Goal: Information Seeking & Learning: Learn about a topic

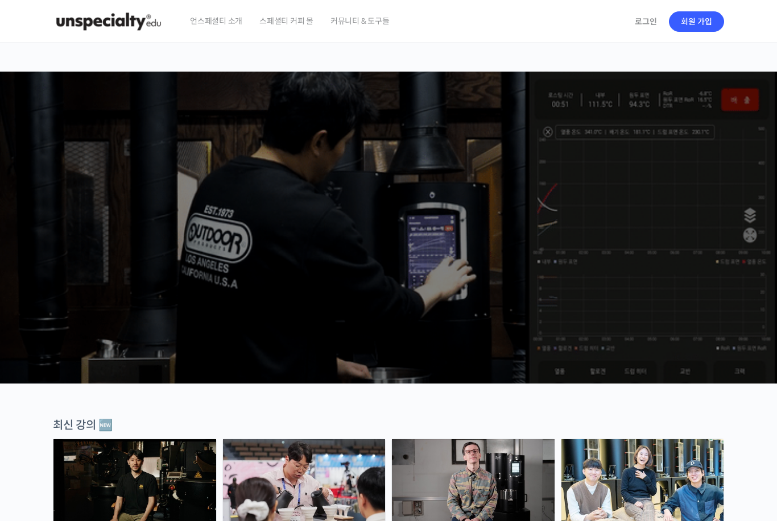
click at [645, 20] on link "로그인" at bounding box center [646, 22] width 36 height 26
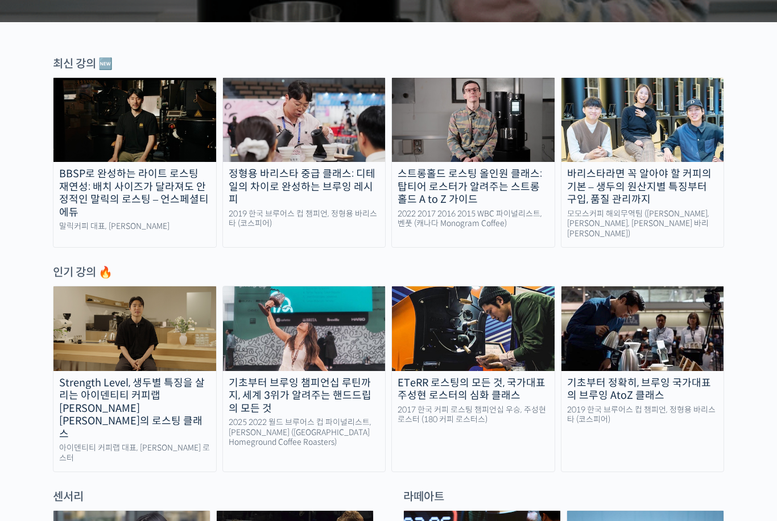
scroll to position [362, 0]
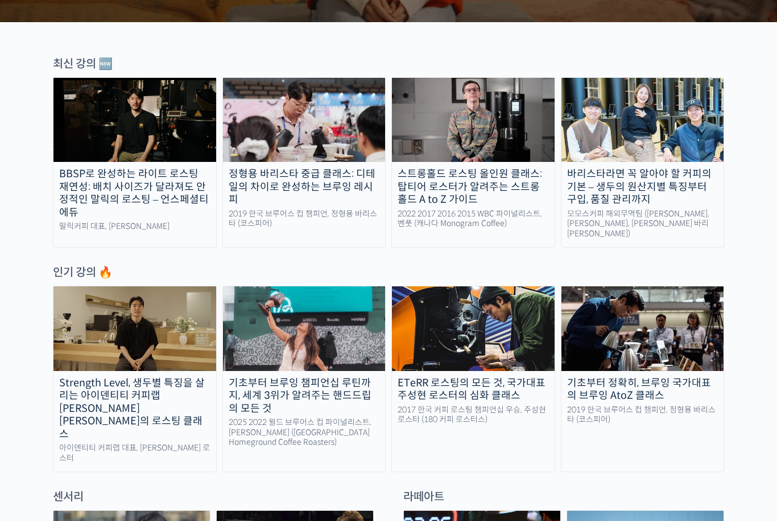
click at [484, 180] on div "스트롱홀드 로스팅 올인원 클래스: 탑티어 로스터가 알려주는 스트롱홀드 A to Z 가이드" at bounding box center [473, 187] width 163 height 39
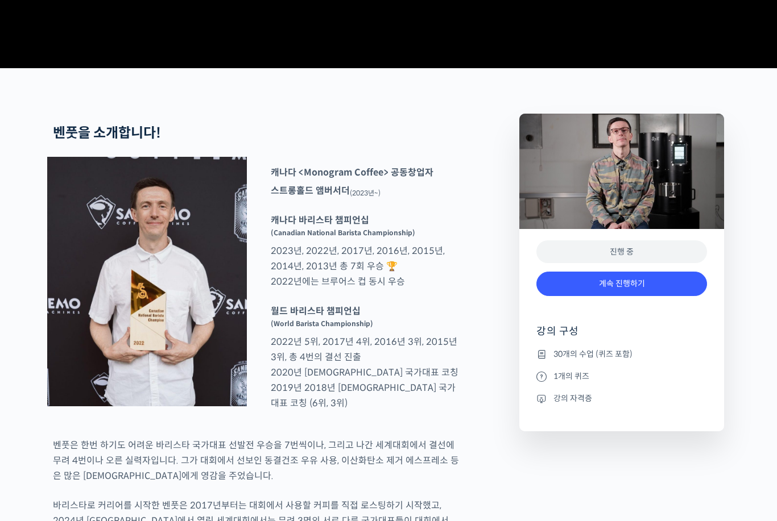
scroll to position [374, 0]
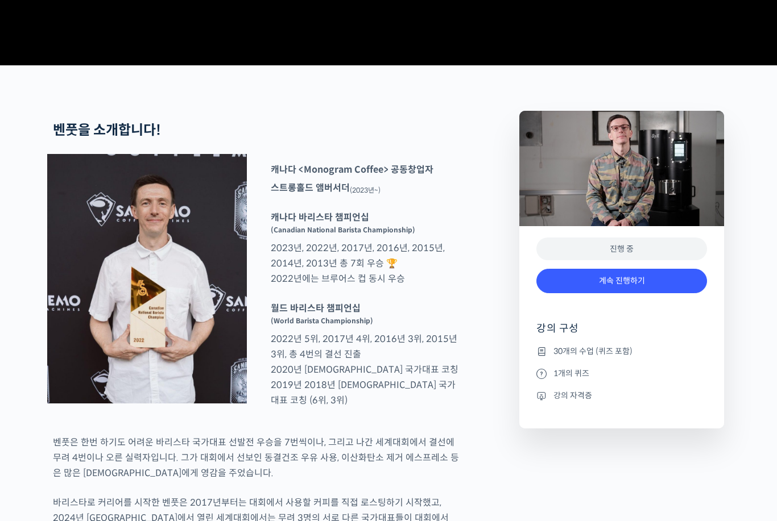
click at [610, 294] on link "계속 진행하기" at bounding box center [621, 282] width 171 height 24
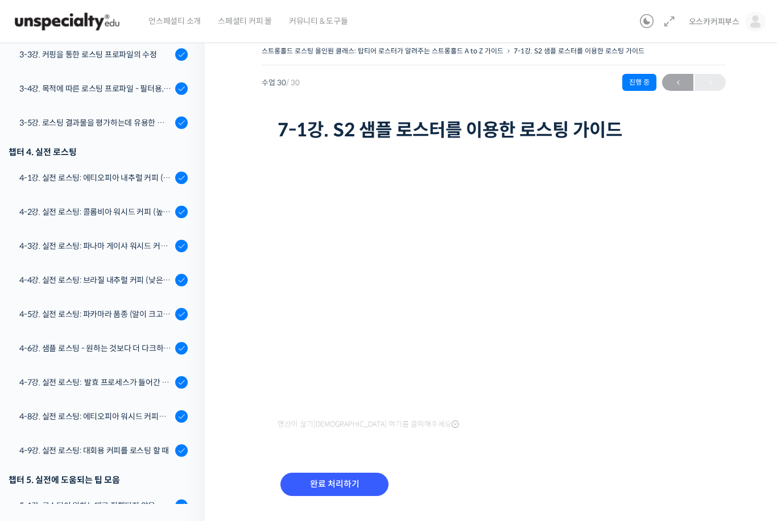
scroll to position [459, 0]
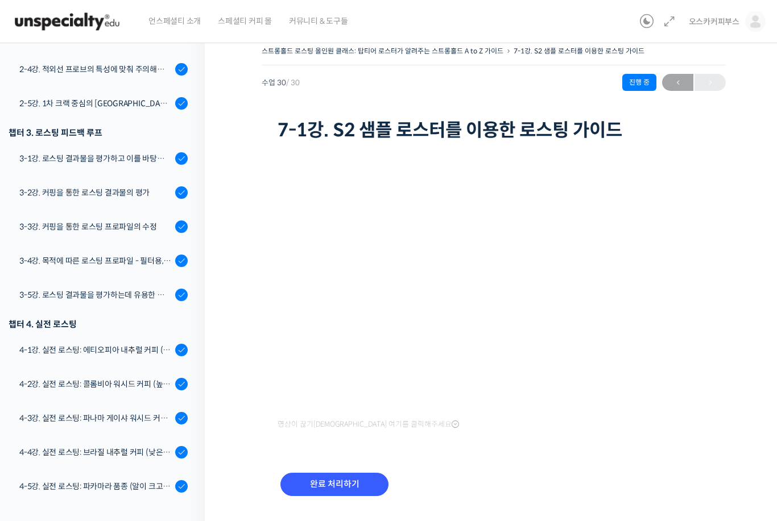
click at [136, 343] on link "4-1강. 실전 로스팅: 에티오피아 내추럴 커피 (당분이 많이 포함되어 있고 색이 고르지 않은 경우)" at bounding box center [99, 350] width 210 height 31
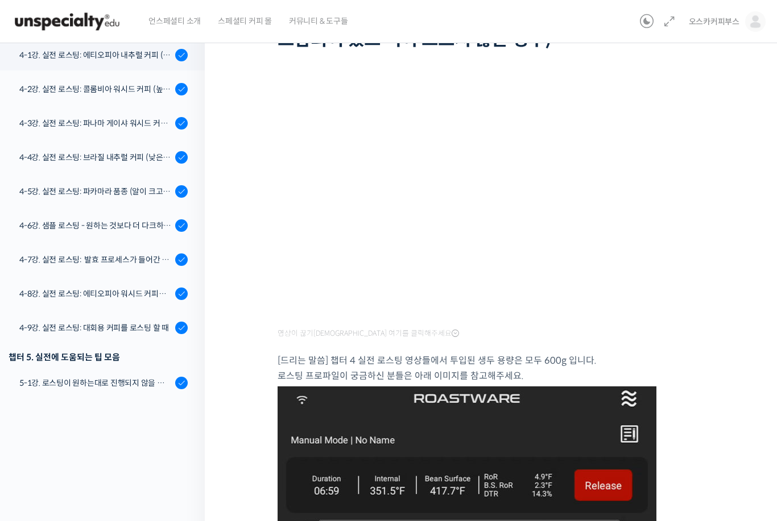
scroll to position [640, 0]
click at [150, 92] on div "4-2강. 실전 로스팅: 콜롬비아 워시드 커피 (높은 밀도와 수분율 때문에 1차 크랙에서 많은 수분을 방출하는 경우)" at bounding box center [95, 90] width 152 height 13
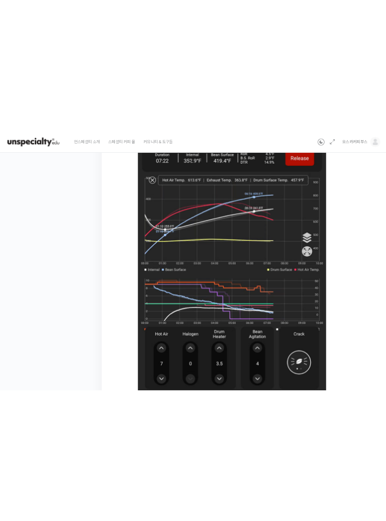
scroll to position [554, 0]
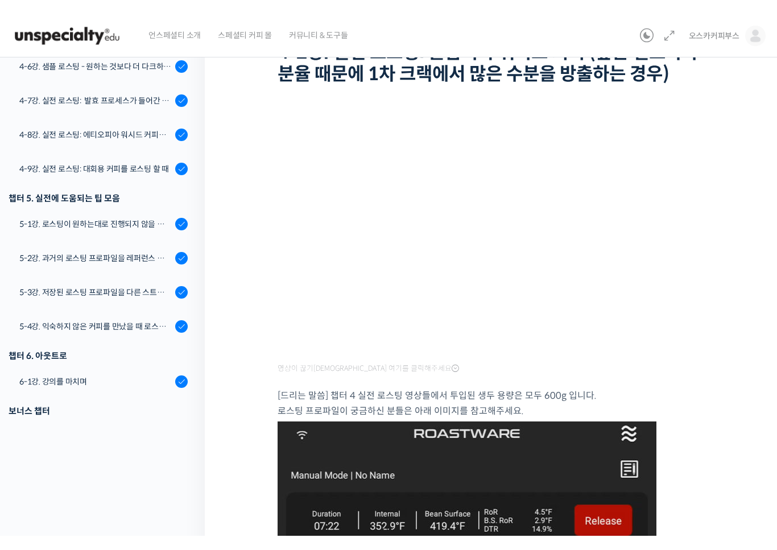
scroll to position [14, 0]
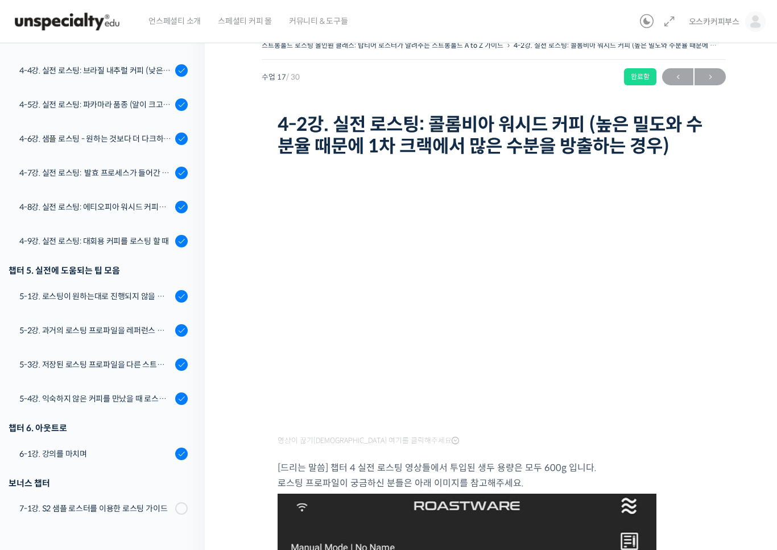
click at [19, 521] on html "언스페셜티 소개 스페셜티 커피 몰 커뮤니티 & 도구들 오스카커피부스 오스카커피부스 @hyshys06061752494077 내가 등록한 강의 나…" at bounding box center [388, 261] width 777 height 550
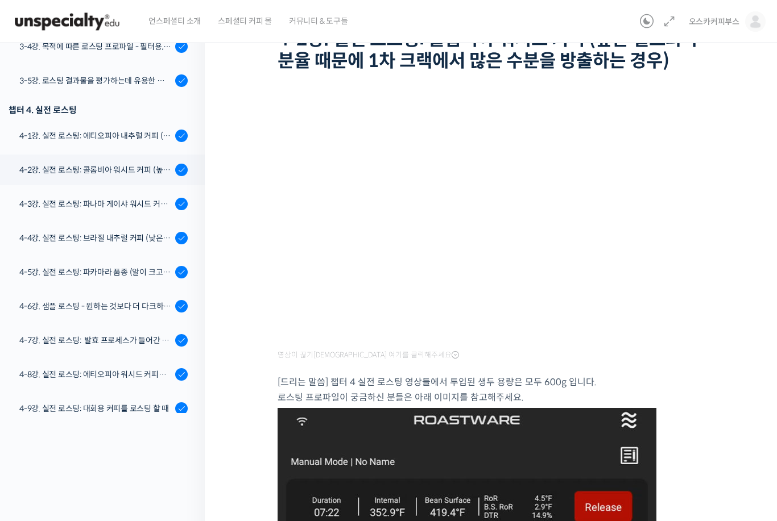
scroll to position [593, 0]
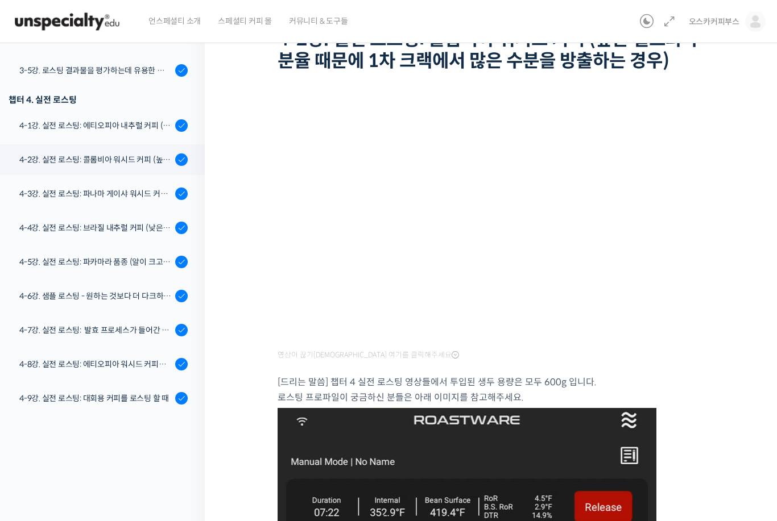
click at [59, 359] on div "4-8강. 실전 로스팅: 에티오피아 워시드 커피를 에스프레소용으로 로스팅 할 때" at bounding box center [95, 364] width 152 height 13
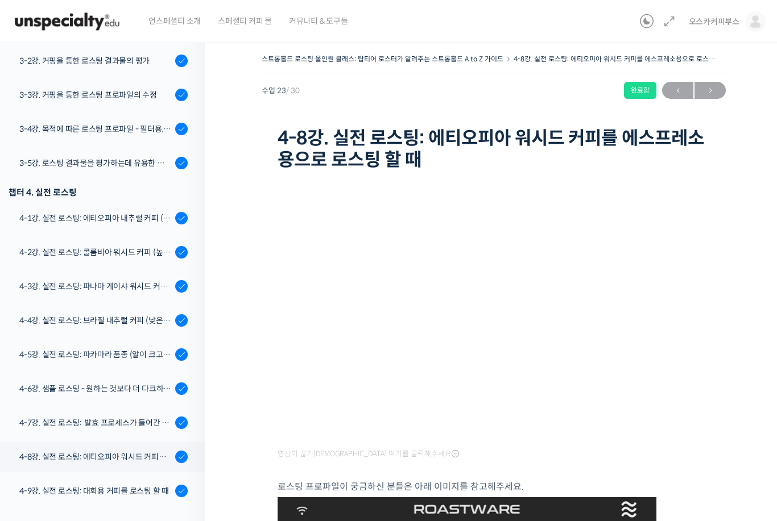
scroll to position [593, 0]
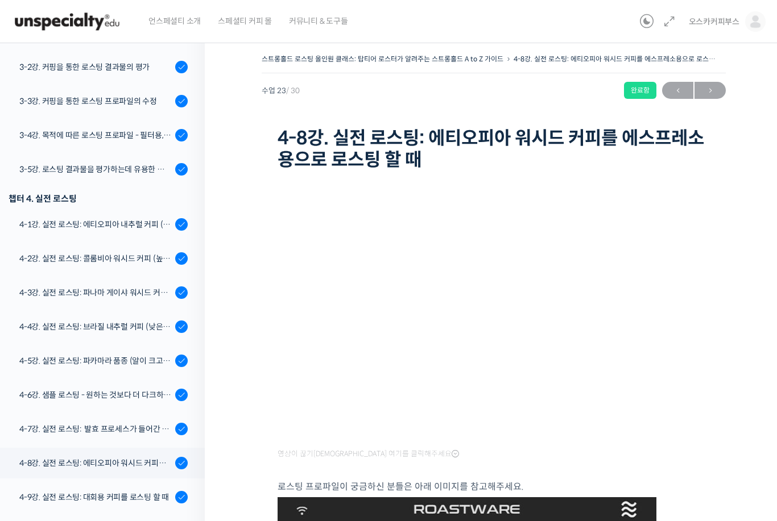
click at [49, 223] on div "4-1강. 실전 로스팅: 에티오피아 내추럴 커피 (당분이 많이 포함되어 있고 색이 고르지 않은 경우)" at bounding box center [95, 224] width 152 height 13
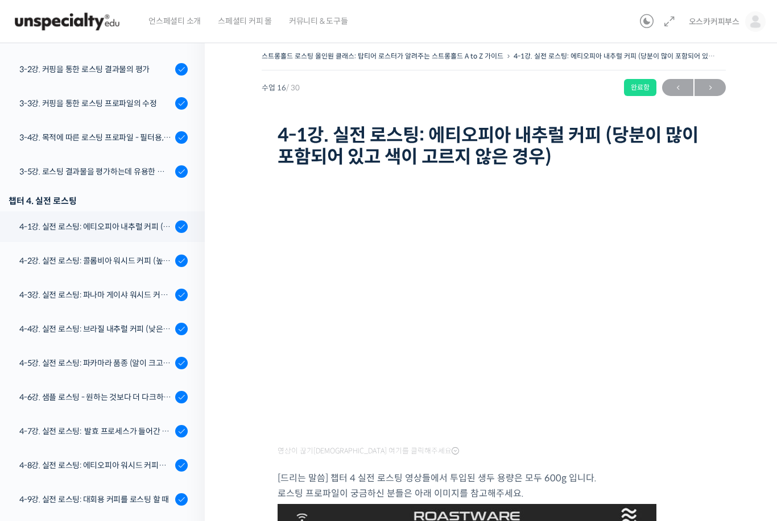
scroll to position [589, 0]
click at [146, 259] on div "4-2강. 실전 로스팅: 콜롬비아 워시드 커피 (높은 밀도와 수분율 때문에 1차 크랙에서 많은 수분을 방출하는 경우)" at bounding box center [95, 260] width 152 height 13
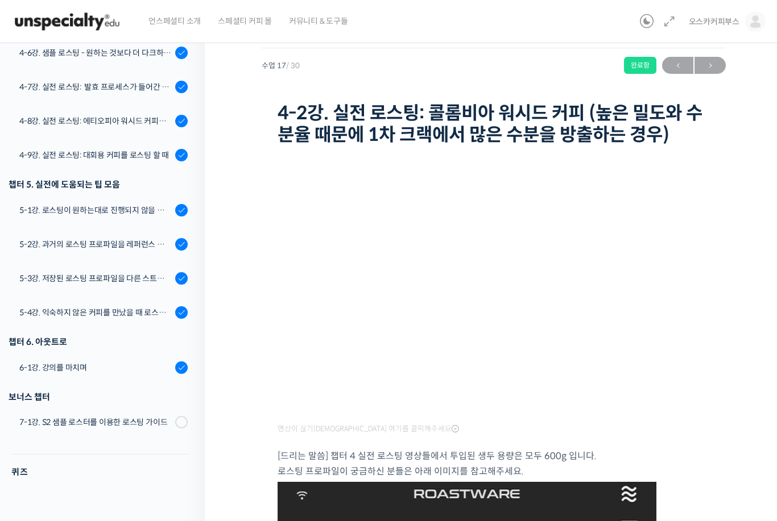
scroll to position [909, 0]
click at [146, 423] on div "7-1강. S2 샘플 로스터를 이용한 로스팅 가이드" at bounding box center [95, 423] width 152 height 13
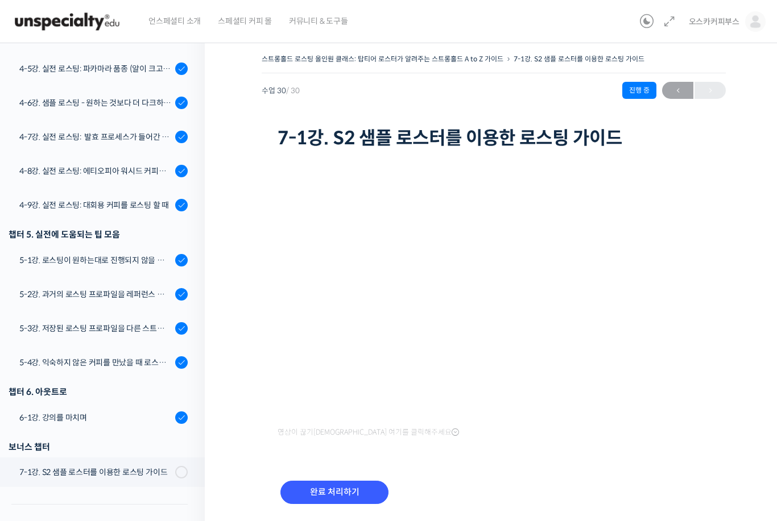
click at [165, 451] on div "보너스 챕터" at bounding box center [98, 447] width 179 height 15
click at [143, 414] on div "6-1강. 강의를 마치며" at bounding box center [95, 418] width 152 height 13
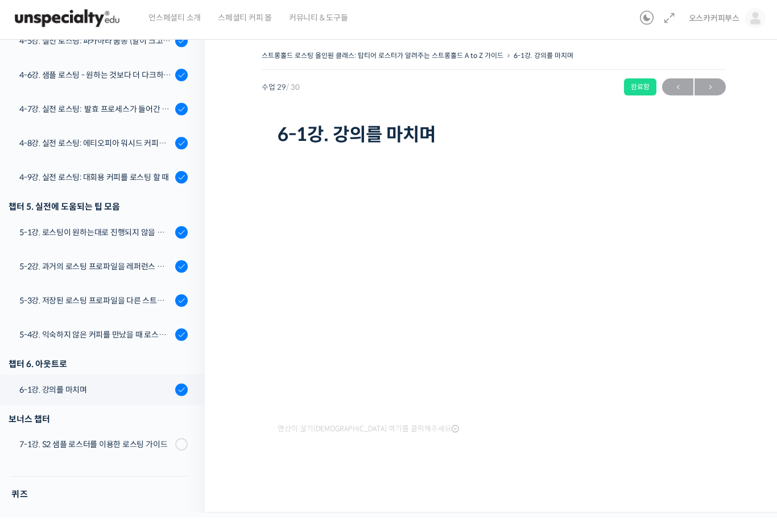
scroll to position [37, 0]
click at [117, 442] on div "7-1강. S2 샘플 로스터를 이용한 로스팅 가이드" at bounding box center [95, 448] width 152 height 13
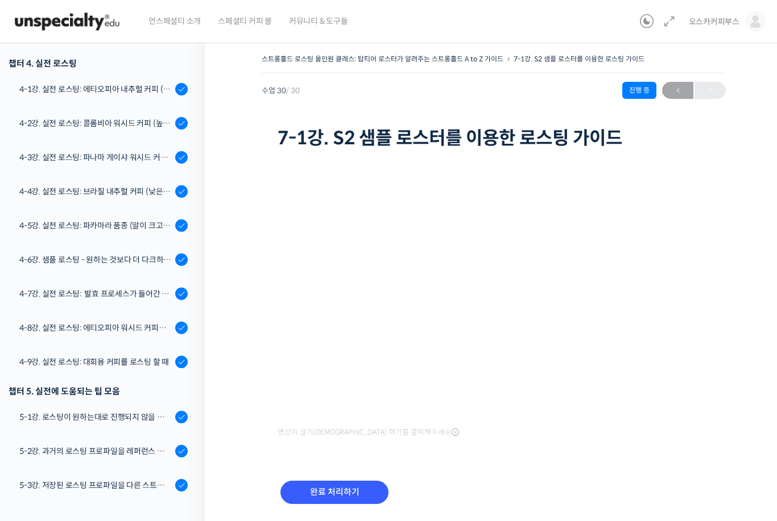
scroll to position [720, 0]
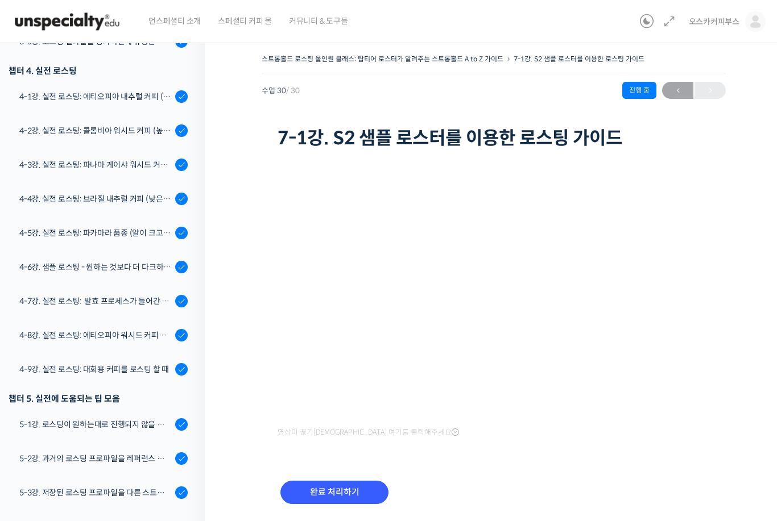
click at [150, 104] on link "4-1강. 실전 로스팅: 에티오피아 내추럴 커피 (당분이 많이 포함되어 있고 색이 고르지 않은 경우)" at bounding box center [99, 96] width 210 height 31
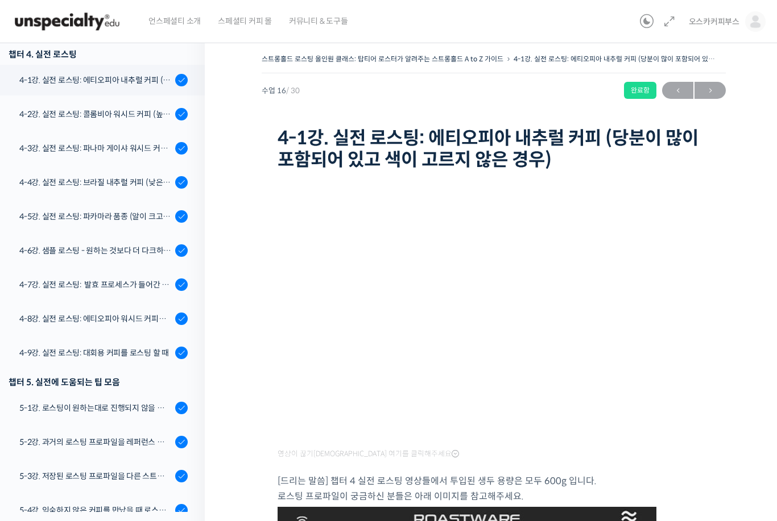
click at [127, 118] on div "4-2강. 실전 로스팅: 콜롬비아 워시드 커피 (높은 밀도와 수분율 때문에 1차 크랙에서 많은 수분을 방출하는 경우)" at bounding box center [95, 114] width 152 height 13
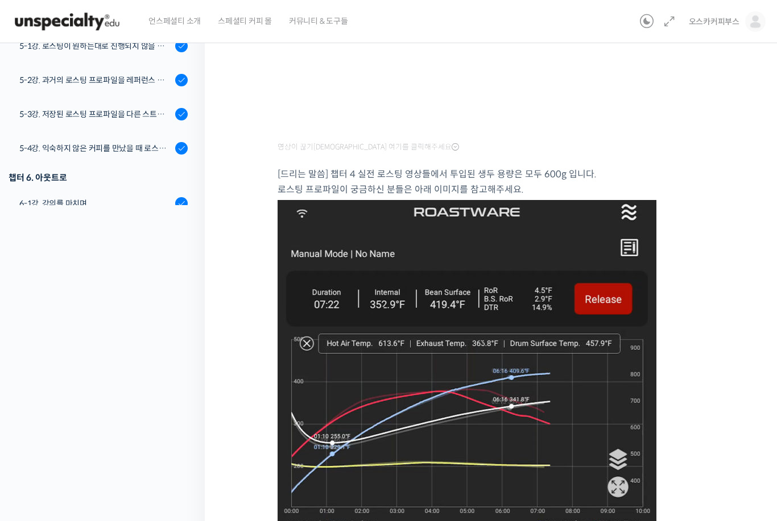
scroll to position [306, 0]
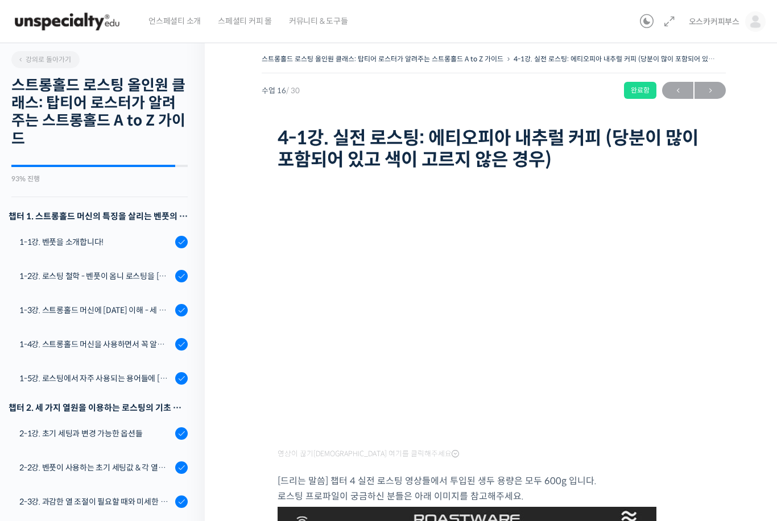
scroll to position [737, 0]
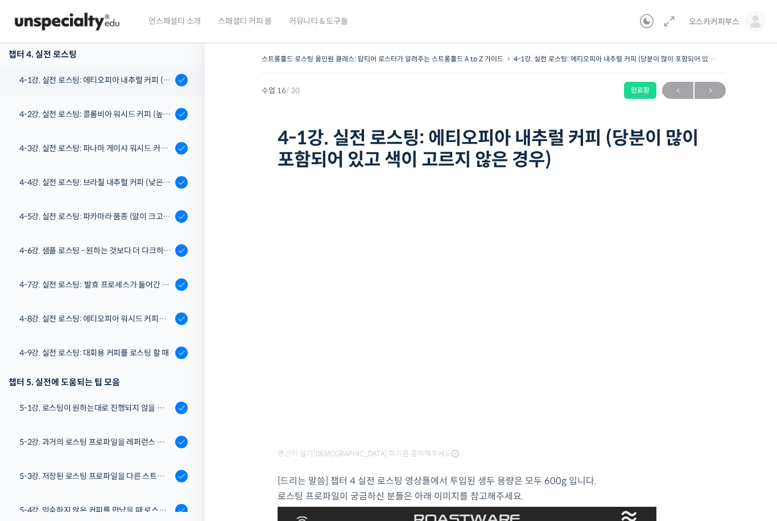
click at [44, 153] on div "4-3강. 실전 로스팅: 파나마 게이샤 워시드 커피 (플레이버 프로파일이 로스팅하기 까다로운 경우)" at bounding box center [95, 148] width 152 height 13
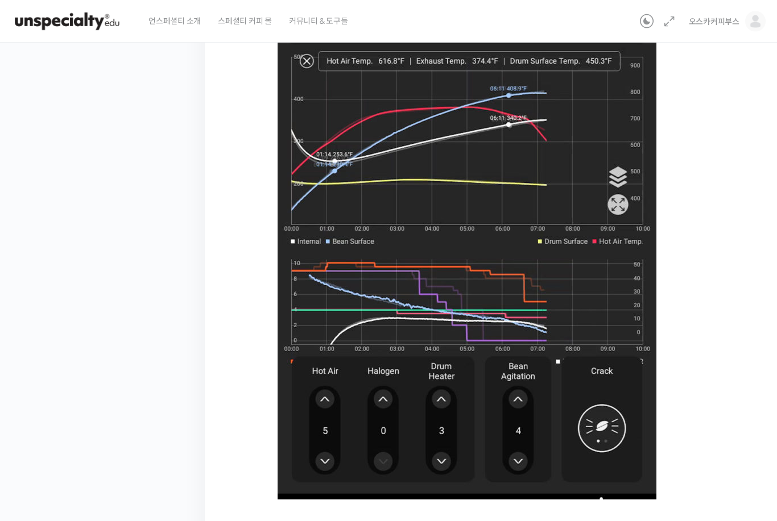
scroll to position [580, 0]
